Goal: Information Seeking & Learning: Learn about a topic

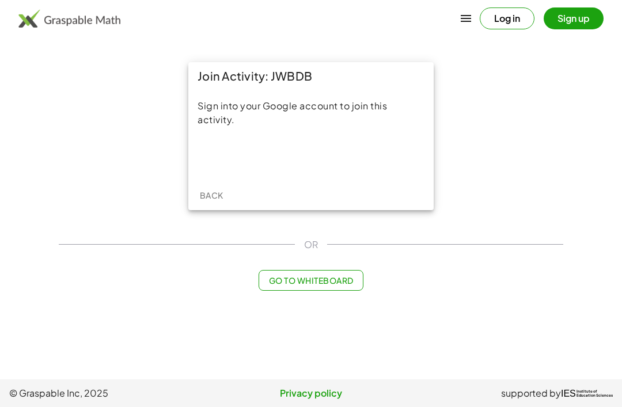
click at [328, 157] on div "Sign in with Google. Opens in new tab" at bounding box center [311, 156] width 106 height 25
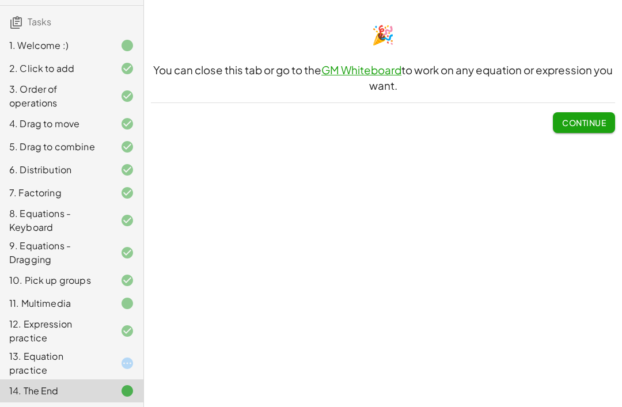
scroll to position [77, 0]
click at [43, 376] on div "13. Equation practice" at bounding box center [55, 364] width 93 height 28
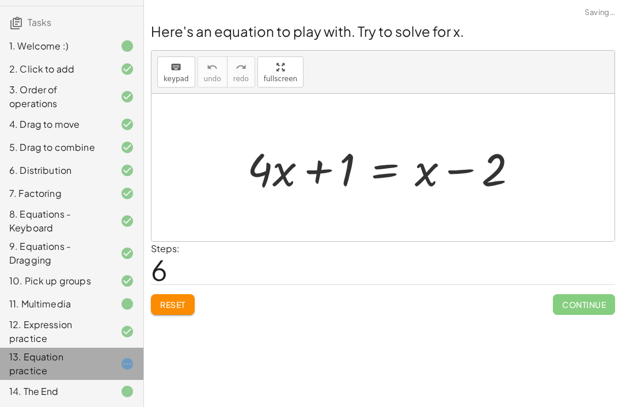
click at [52, 376] on div "13. Equation practice" at bounding box center [55, 364] width 93 height 28
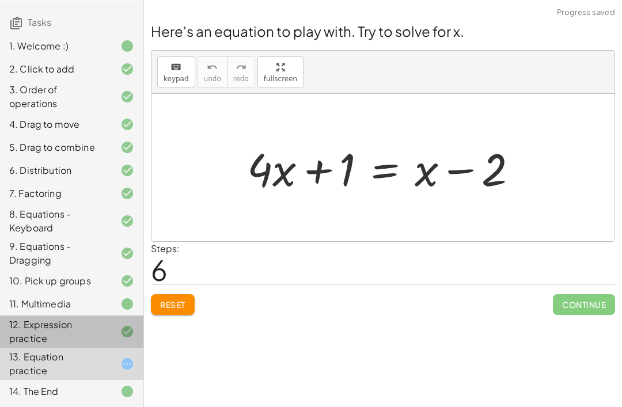
click at [39, 348] on div "13. Equation practice" at bounding box center [71, 364] width 143 height 32
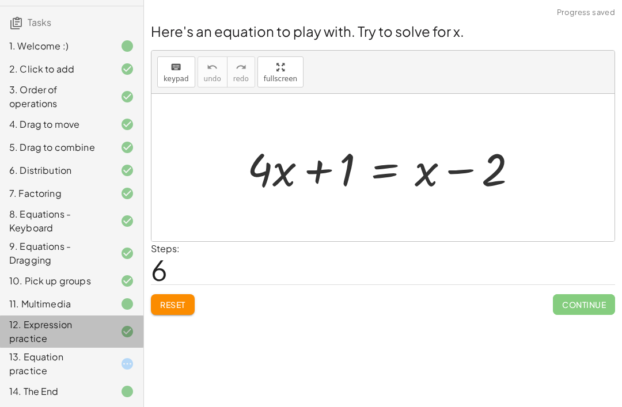
click at [43, 364] on div "13. Equation practice" at bounding box center [55, 364] width 93 height 28
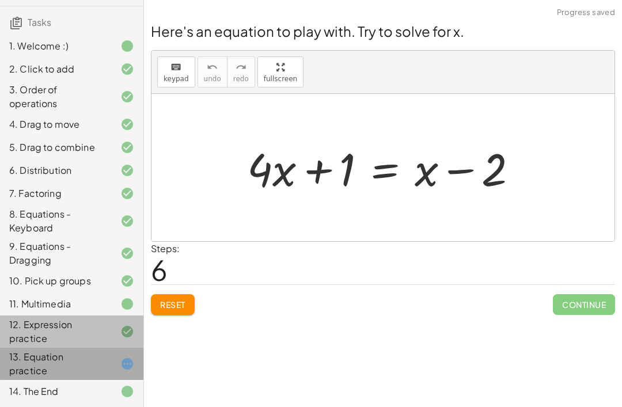
click at [41, 353] on div "13. Equation practice" at bounding box center [55, 364] width 93 height 28
click at [41, 352] on div "13. Equation practice" at bounding box center [55, 364] width 93 height 28
click at [43, 353] on div "13. Equation practice" at bounding box center [55, 364] width 93 height 28
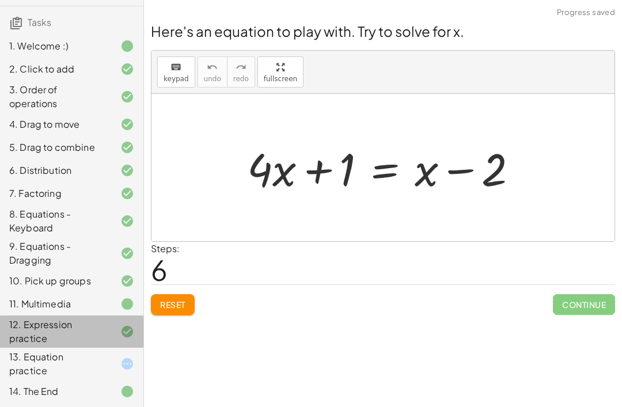
click at [51, 360] on div "13. Equation practice" at bounding box center [55, 364] width 93 height 28
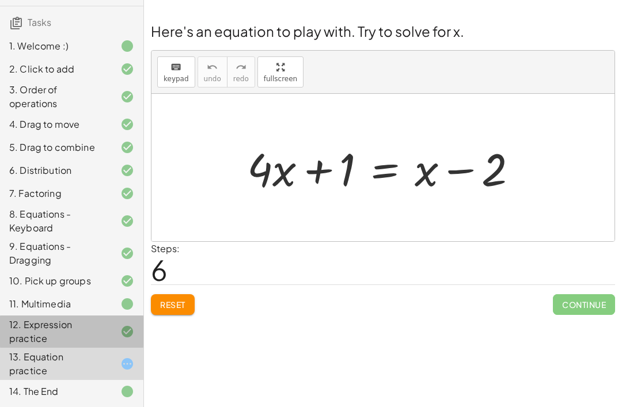
click at [166, 308] on span "Reset" at bounding box center [172, 304] width 25 height 10
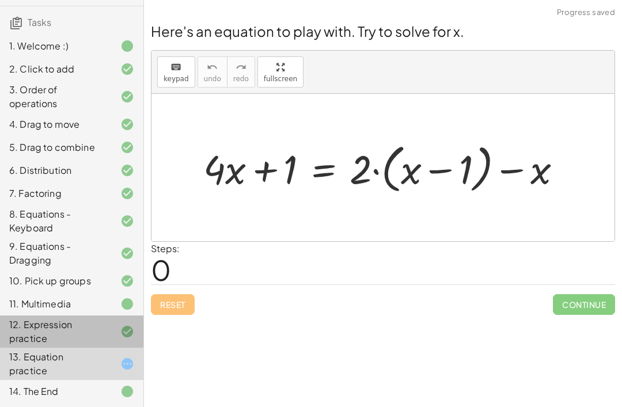
click at [29, 322] on div "12. Expression practice" at bounding box center [55, 332] width 93 height 28
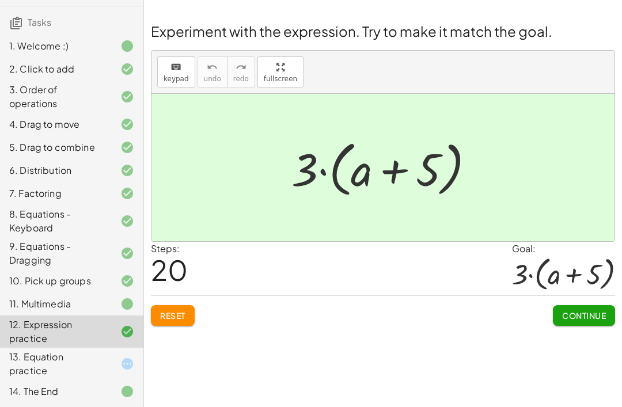
click at [17, 352] on div "13. Equation practice" at bounding box center [55, 364] width 93 height 28
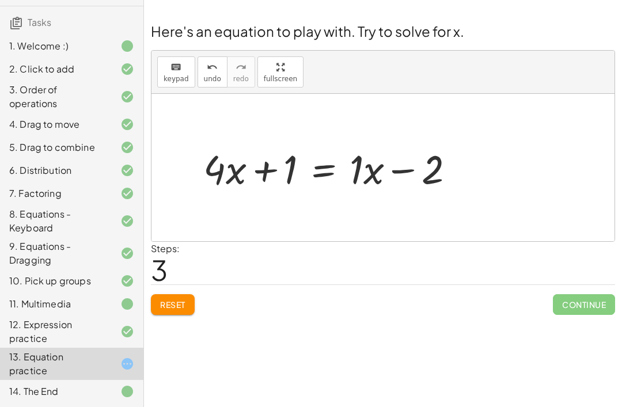
click at [331, 323] on div "Welcome to Graspable Math! Graspable Math turns math symbols into objects you c…" at bounding box center [383, 203] width 478 height 407
click at [189, 294] on button "Reset" at bounding box center [173, 304] width 44 height 21
click at [188, 294] on button "Reset" at bounding box center [173, 304] width 44 height 21
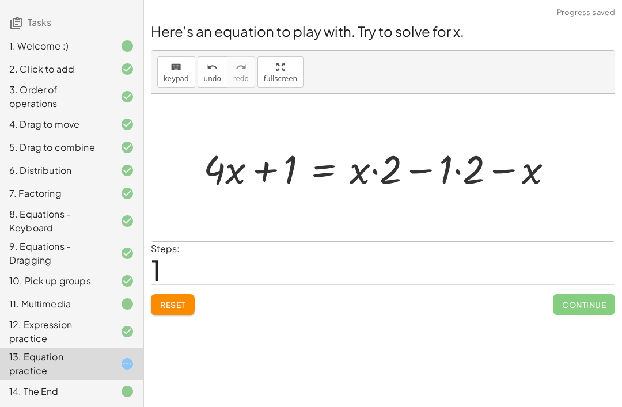
click at [155, 294] on button "Reset" at bounding box center [173, 304] width 44 height 21
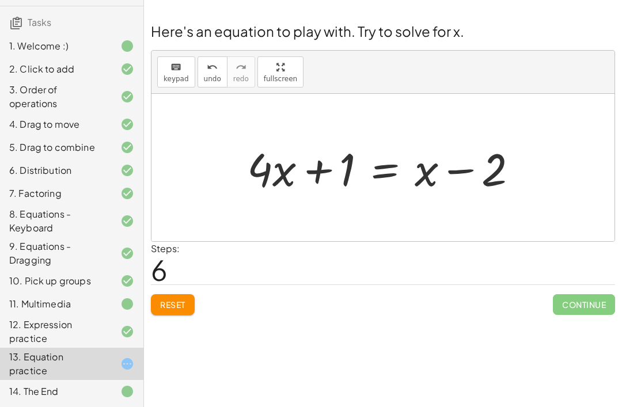
click at [190, 284] on div "Reset Continue" at bounding box center [383, 299] width 464 height 31
click at [191, 294] on button "Reset" at bounding box center [173, 304] width 44 height 21
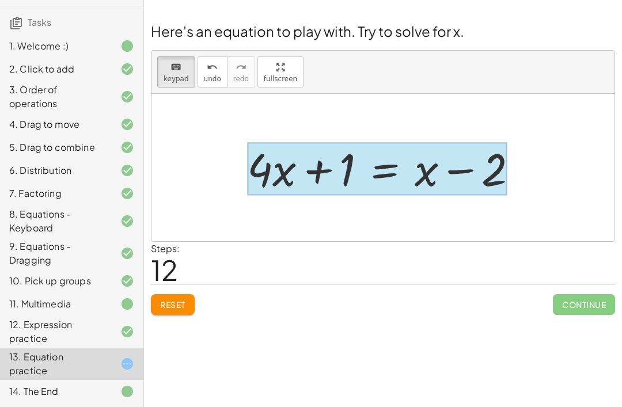
click at [392, 142] on div at bounding box center [377, 169] width 260 height 54
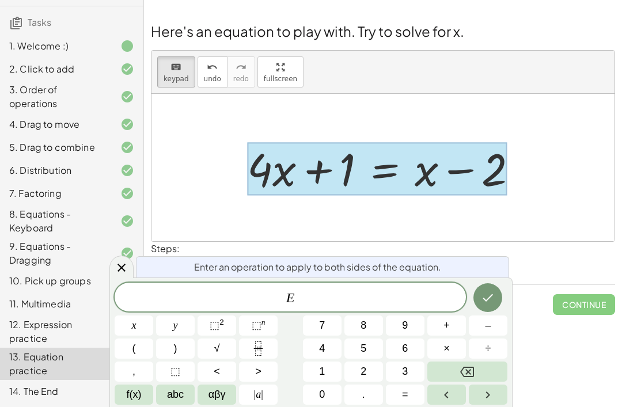
click at [262, 349] on icon "Fraction" at bounding box center [258, 348] width 14 height 14
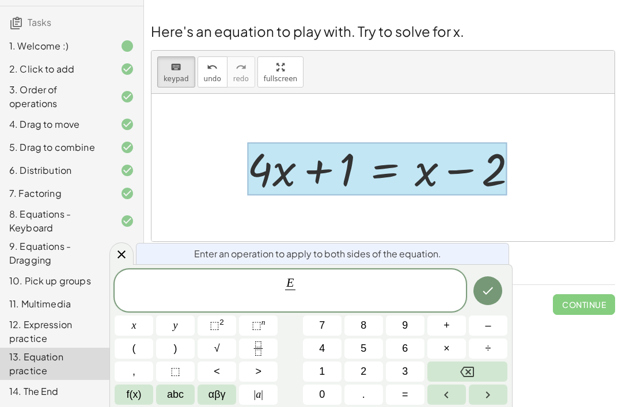
click at [366, 372] on span "2" at bounding box center [363, 372] width 6 height 16
click at [487, 287] on icon "Done" at bounding box center [488, 291] width 14 height 14
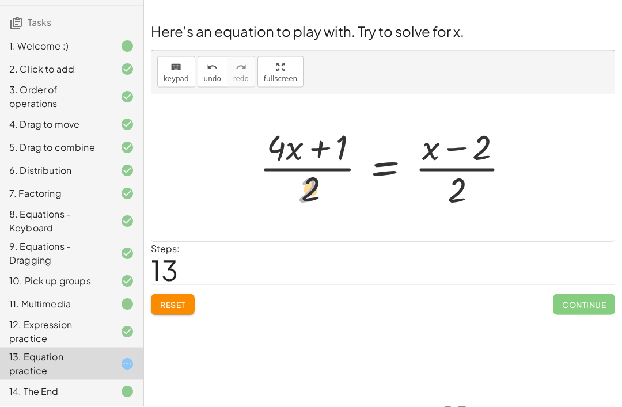
scroll to position [12, 0]
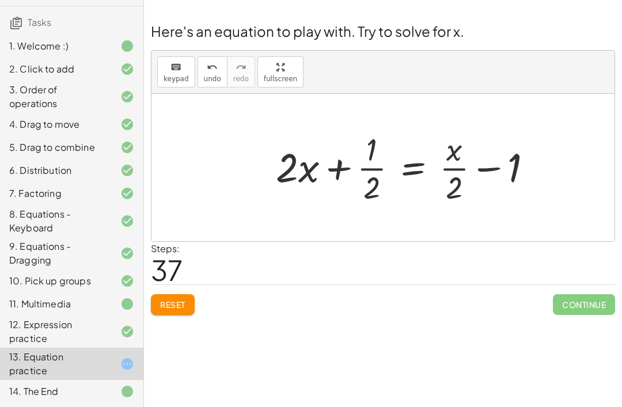
click at [37, 320] on div "12. Expression practice" at bounding box center [55, 332] width 93 height 28
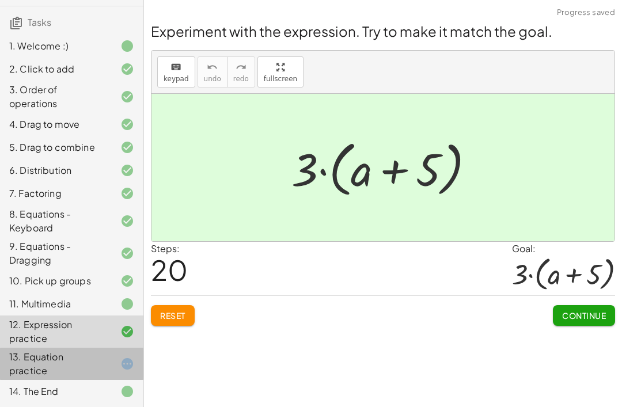
click at [56, 355] on div "13. Equation practice" at bounding box center [55, 364] width 93 height 28
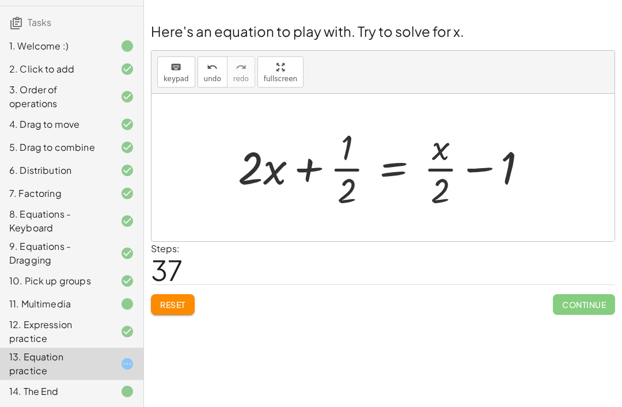
click at [170, 274] on span "37" at bounding box center [167, 269] width 32 height 35
click at [169, 273] on span "37" at bounding box center [167, 269] width 32 height 35
click at [160, 299] on span "Reset" at bounding box center [172, 304] width 25 height 10
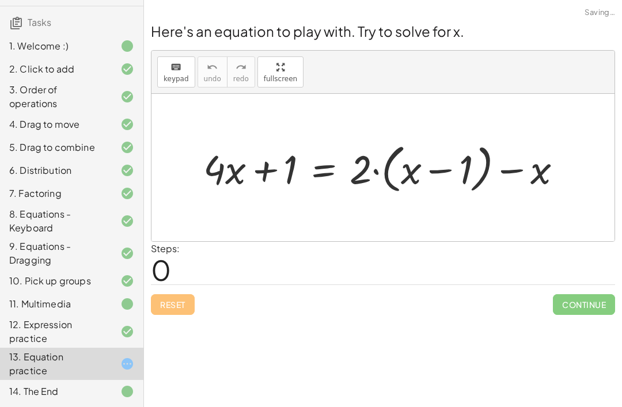
click at [173, 284] on div "Reset Continue" at bounding box center [383, 299] width 464 height 31
click at [184, 287] on div "Reset Continue" at bounding box center [383, 299] width 464 height 31
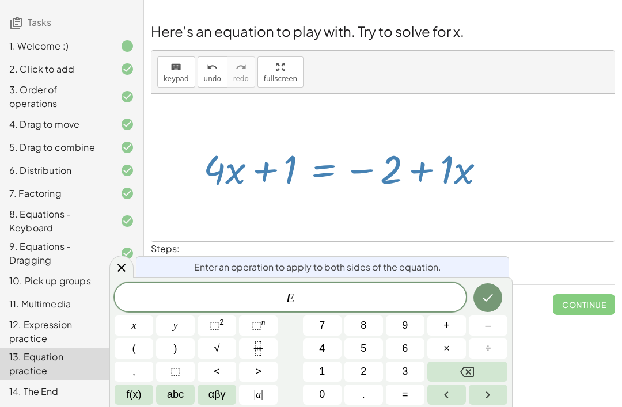
click at [445, 322] on span "+" at bounding box center [446, 326] width 6 height 16
click at [137, 322] on button "x" at bounding box center [134, 325] width 39 height 20
click at [482, 289] on button "Done" at bounding box center [487, 297] width 29 height 29
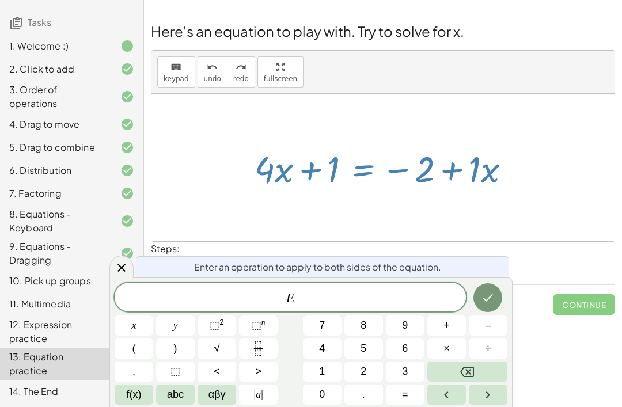
click at [489, 323] on span "–" at bounding box center [488, 326] width 6 height 16
click at [139, 394] on span "f(x)" at bounding box center [134, 395] width 15 height 16
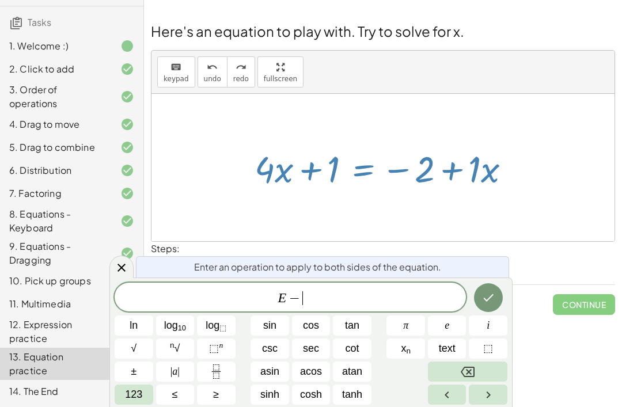
click at [139, 400] on span "123" at bounding box center [133, 395] width 17 height 16
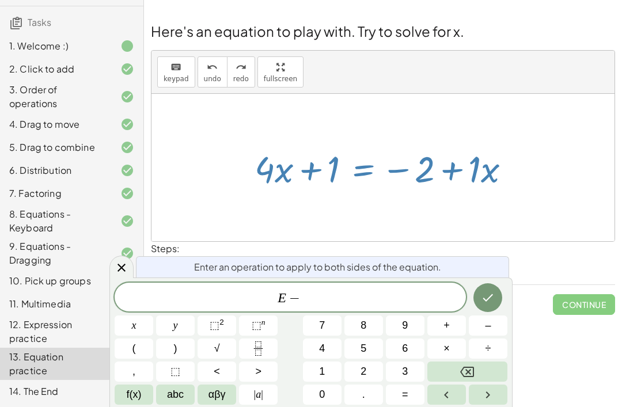
click at [133, 325] on span "x" at bounding box center [134, 326] width 5 height 16
click at [490, 295] on icon "Done" at bounding box center [488, 298] width 14 height 14
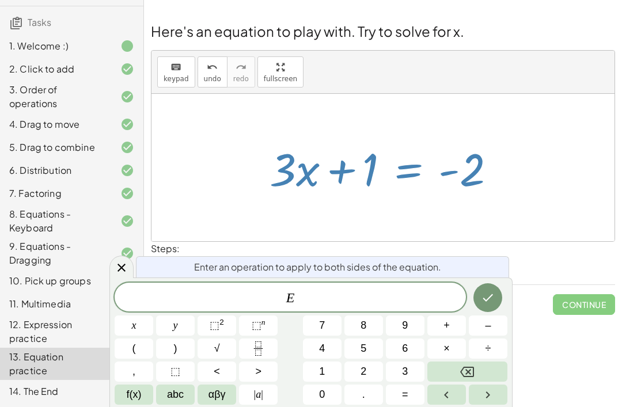
click at [442, 326] on button "+" at bounding box center [446, 325] width 39 height 20
click at [405, 374] on span "3" at bounding box center [405, 372] width 6 height 16
click at [484, 293] on icon "Done" at bounding box center [488, 298] width 14 height 14
click at [500, 348] on button "÷" at bounding box center [487, 348] width 39 height 20
click at [467, 369] on icon "Backspace" at bounding box center [467, 372] width 14 height 14
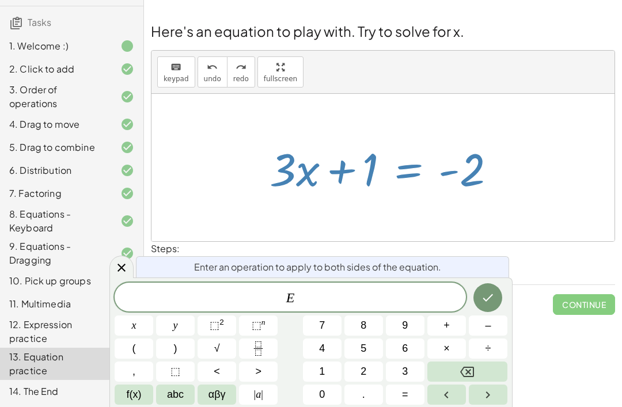
click at [258, 349] on icon "Fraction" at bounding box center [258, 348] width 14 height 14
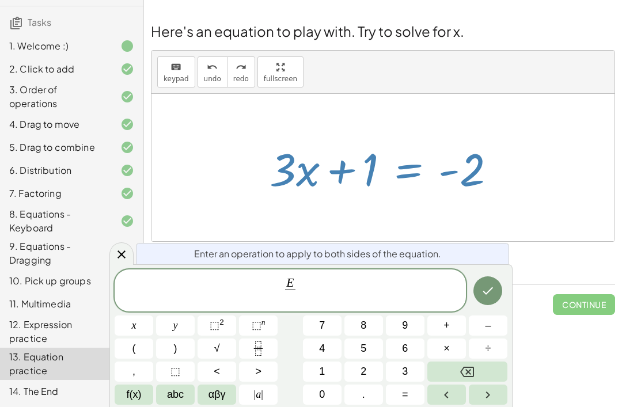
click at [406, 373] on span "3" at bounding box center [405, 372] width 6 height 16
click at [491, 294] on icon "Done" at bounding box center [488, 291] width 14 height 14
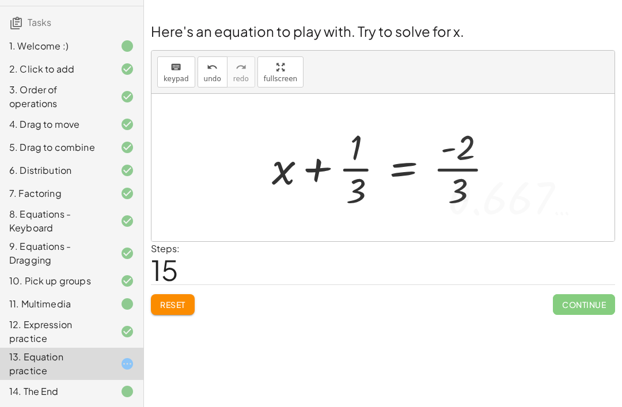
click at [347, 316] on div "Welcome to Graspable Math! Graspable Math turns math symbols into objects you c…" at bounding box center [383, 203] width 478 height 407
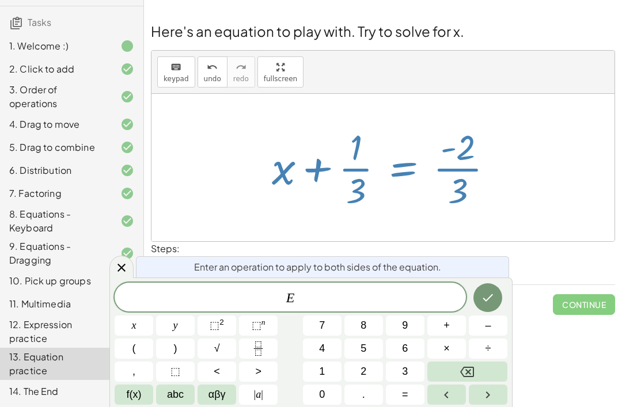
click at [489, 322] on span "–" at bounding box center [488, 326] width 6 height 16
click at [259, 342] on icon "Fraction" at bounding box center [258, 348] width 14 height 14
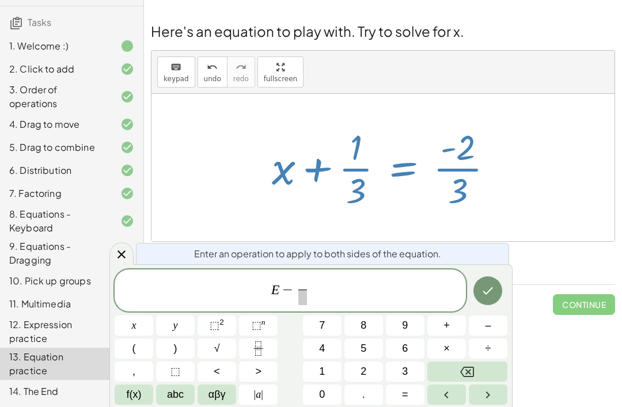
click at [319, 367] on span "1" at bounding box center [322, 372] width 6 height 16
click at [309, 291] on span "E − 1 ​ ​" at bounding box center [290, 291] width 351 height 31
click at [300, 297] on span at bounding box center [302, 297] width 9 height 16
click at [414, 367] on button "3" at bounding box center [405, 371] width 39 height 20
click at [491, 284] on button "Done" at bounding box center [487, 290] width 29 height 29
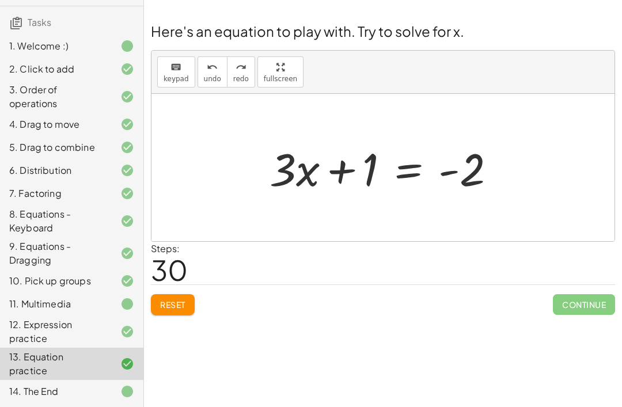
click at [185, 294] on button "Reset" at bounding box center [173, 304] width 44 height 21
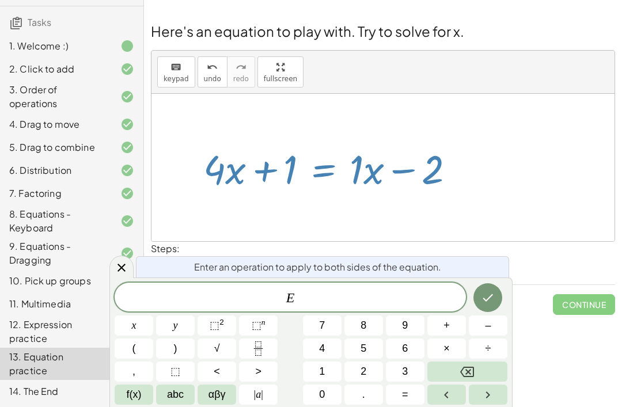
click at [489, 324] on span "–" at bounding box center [488, 326] width 6 height 16
click at [138, 324] on button "x" at bounding box center [134, 325] width 39 height 20
click at [486, 288] on button "Done" at bounding box center [487, 297] width 29 height 29
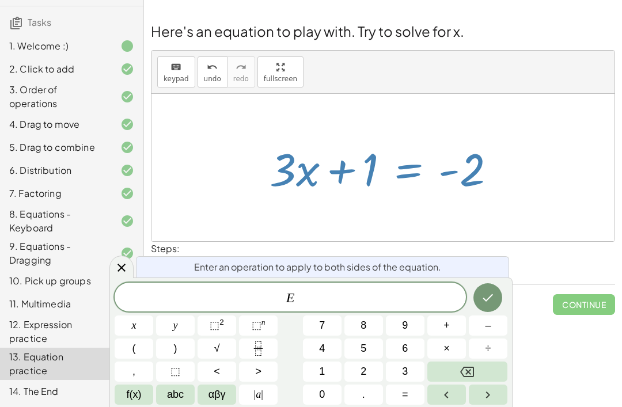
click at [488, 327] on span "–" at bounding box center [488, 326] width 6 height 16
click at [315, 369] on button "1" at bounding box center [322, 371] width 39 height 20
click at [486, 288] on button "Done" at bounding box center [487, 297] width 29 height 29
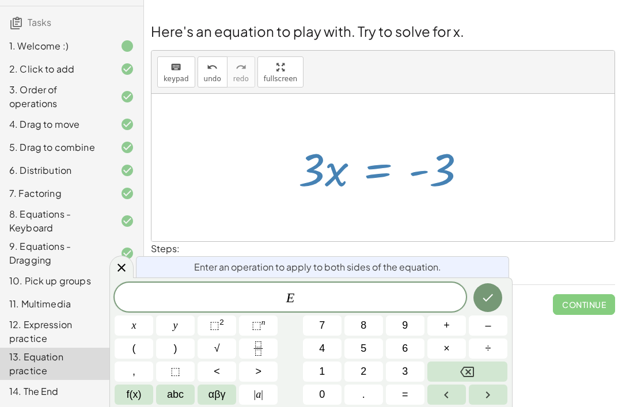
click at [258, 349] on icon "Fraction" at bounding box center [258, 348] width 14 height 14
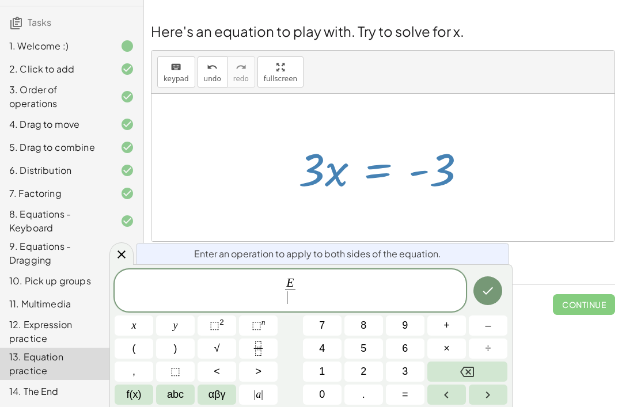
click at [326, 380] on button "1" at bounding box center [322, 371] width 39 height 20
click at [486, 288] on icon "Done" at bounding box center [488, 291] width 14 height 14
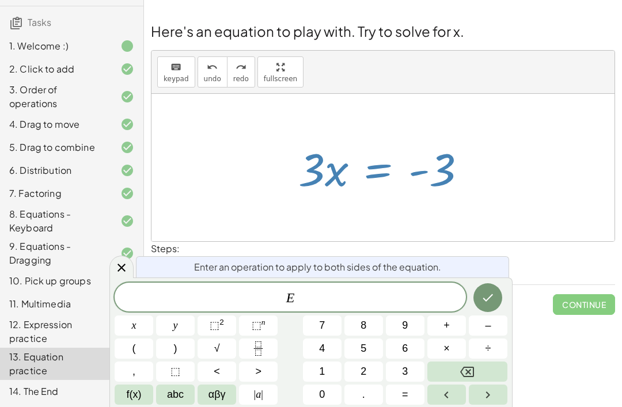
click at [498, 327] on button "–" at bounding box center [487, 325] width 39 height 20
click at [406, 378] on span "3" at bounding box center [405, 372] width 6 height 16
click at [482, 299] on icon "Done" at bounding box center [488, 298] width 14 height 14
click at [260, 342] on icon "Fraction" at bounding box center [258, 348] width 14 height 14
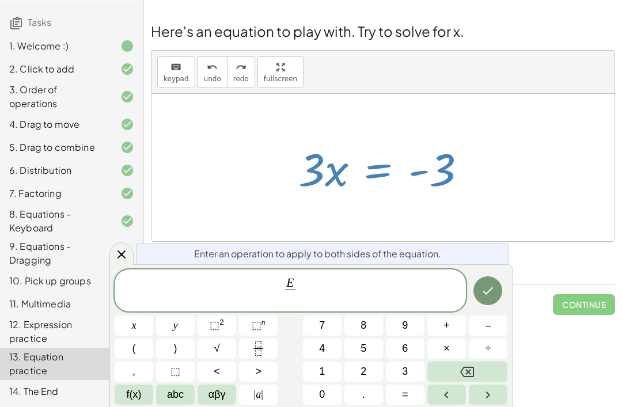
click at [414, 379] on button "3" at bounding box center [405, 371] width 39 height 20
click at [496, 299] on button "Done" at bounding box center [487, 290] width 29 height 29
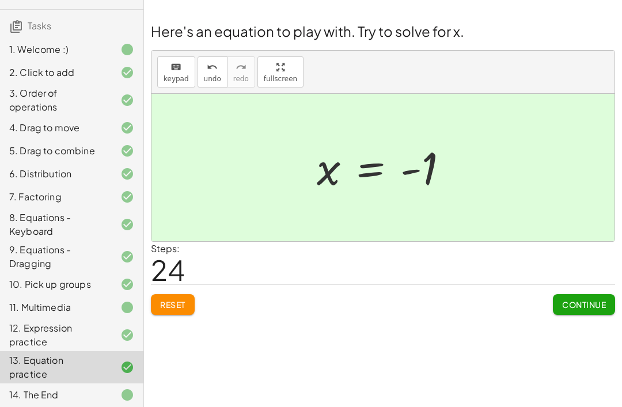
scroll to position [77, 0]
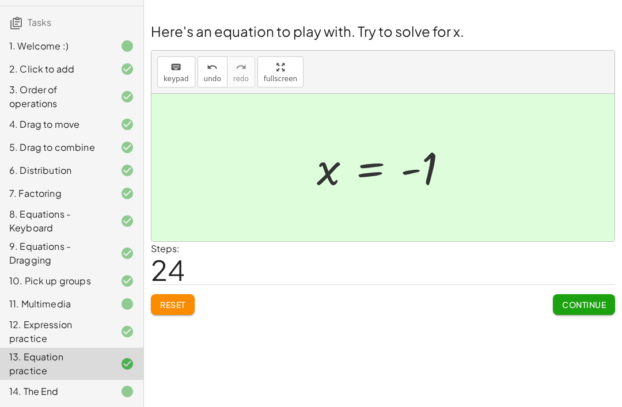
click at [578, 302] on span "Continue" at bounding box center [584, 304] width 44 height 10
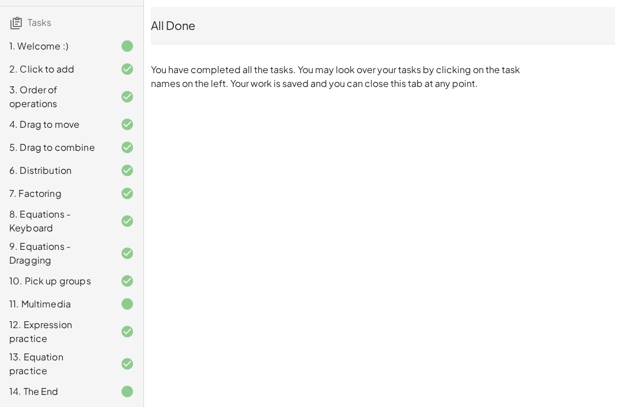
scroll to position [40, 0]
